Goal: Information Seeking & Learning: Learn about a topic

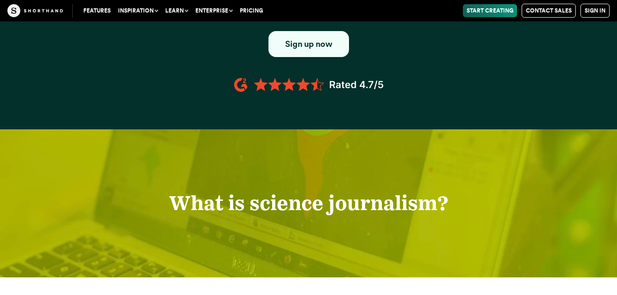
scroll to position [695, 0]
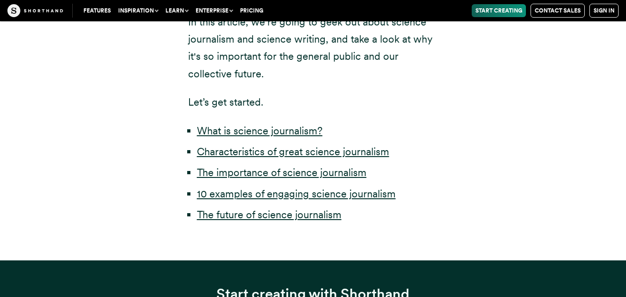
scroll to position [550, 0]
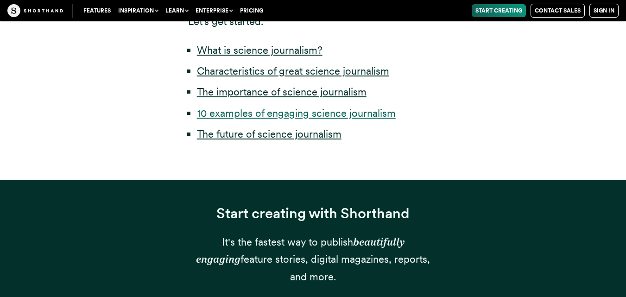
click at [369, 118] on link "10 examples of engaging science journalism" at bounding box center [296, 113] width 199 height 12
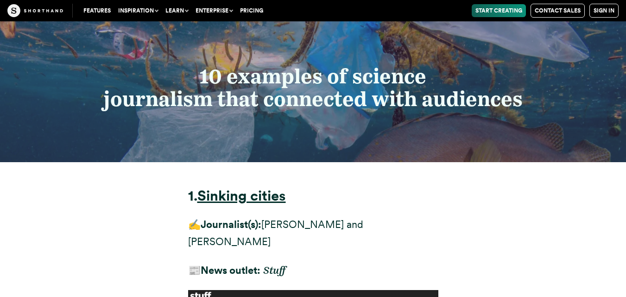
scroll to position [4049, 0]
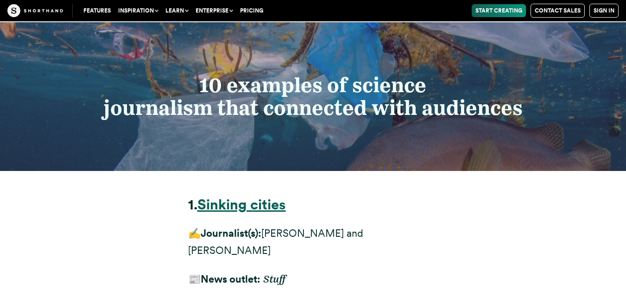
click at [262, 196] on strong "Sinking cities" at bounding box center [241, 204] width 88 height 17
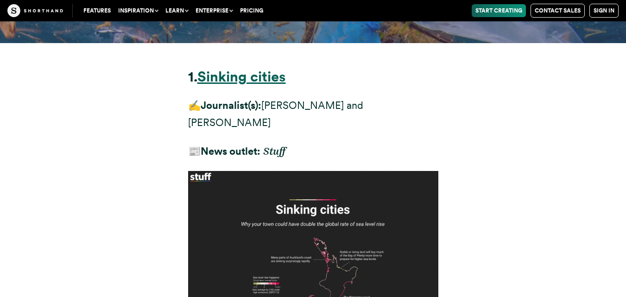
scroll to position [4188, 0]
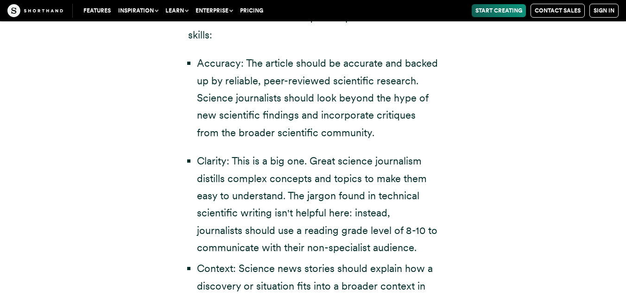
scroll to position [550, 0]
